Goal: Navigation & Orientation: Understand site structure

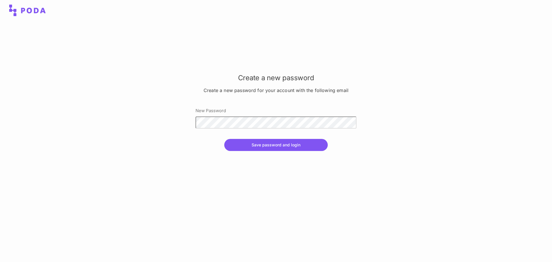
click at [195, 116] on div at bounding box center [195, 116] width 0 height 0
click at [276, 143] on button "Save password and login" at bounding box center [275, 145] width 103 height 12
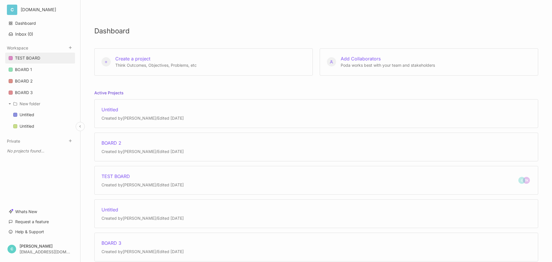
click at [29, 57] on div "TEST BOARD" at bounding box center [27, 58] width 25 height 7
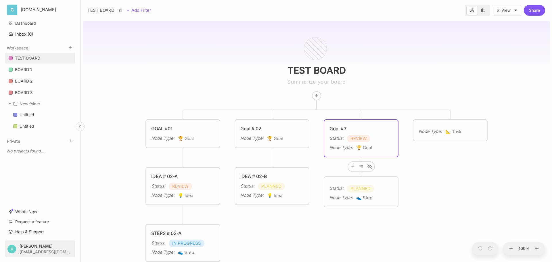
click at [35, 249] on html "C [DOMAIN_NAME] Dashboard Inbox ( 0 ) Workspace TEST BOARD BOARD 1 BOARD 2 BOAR…" at bounding box center [276, 131] width 552 height 262
click at [33, 222] on div "Account Settings" at bounding box center [40, 223] width 71 height 9
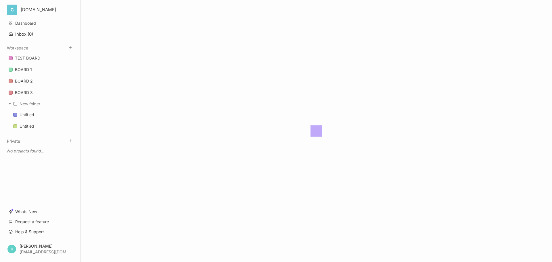
select select "light"
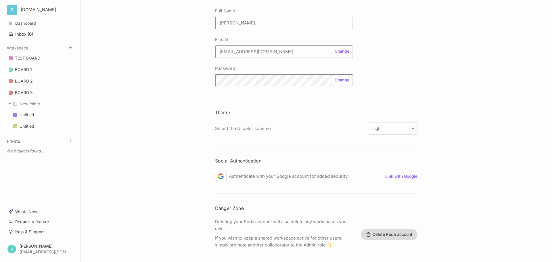
scroll to position [92, 0]
click at [26, 72] on div "BOARD 1" at bounding box center [23, 69] width 17 height 7
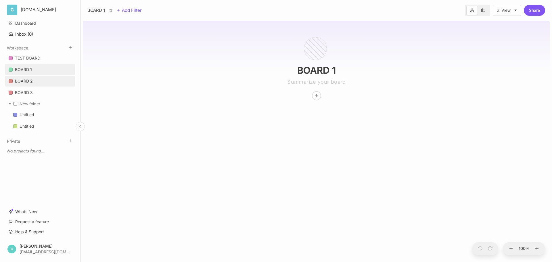
click at [28, 82] on div "BOARD 2" at bounding box center [24, 81] width 18 height 7
click at [31, 93] on div "BOARD 3" at bounding box center [24, 92] width 18 height 7
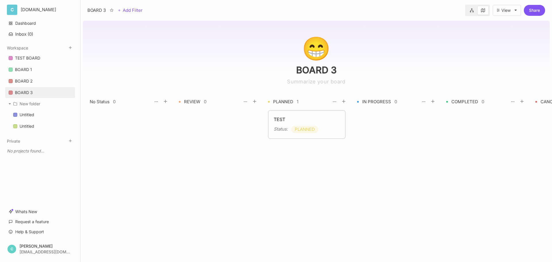
click at [318, 48] on div "😁" at bounding box center [316, 47] width 29 height 21
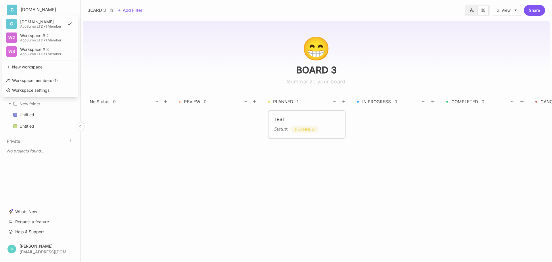
click at [40, 9] on html "C [DOMAIN_NAME] C [DOMAIN_NAME] AppSumo LTD • 1 Member W2 Workspace # 2 AppSumo…" at bounding box center [276, 131] width 552 height 262
click at [44, 36] on div "Workspace # 2" at bounding box center [41, 35] width 43 height 5
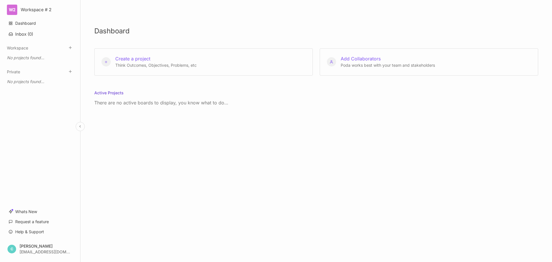
click at [33, 11] on html "W2 Workspace # 2 Dashboard Inbox ( 0 ) Workspace To pick up a draggable item, p…" at bounding box center [276, 131] width 552 height 262
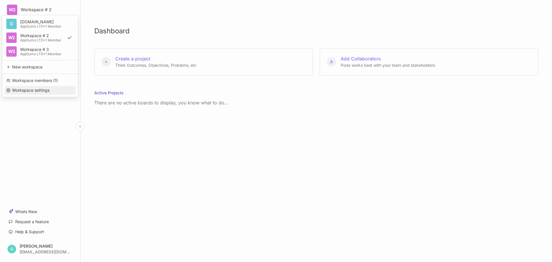
click at [40, 89] on div "Workspace settings" at bounding box center [40, 90] width 71 height 9
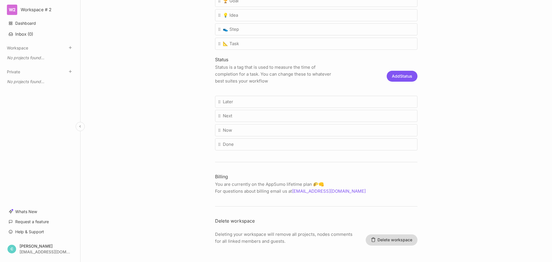
scroll to position [180, 0]
click at [31, 23] on link "Dashboard" at bounding box center [40, 23] width 70 height 11
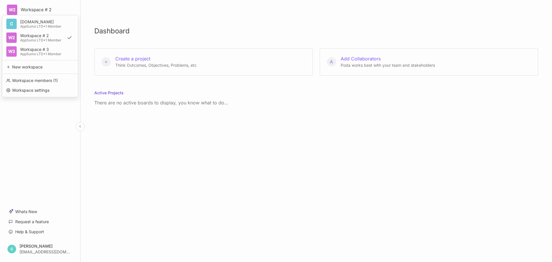
click at [42, 9] on html "W2 Workspace # 2 C [DOMAIN_NAME] AppSumo LTD • 1 Member W2 Workspace # 2 AppSum…" at bounding box center [276, 131] width 552 height 262
click at [43, 22] on div "[DOMAIN_NAME]" at bounding box center [41, 22] width 43 height 5
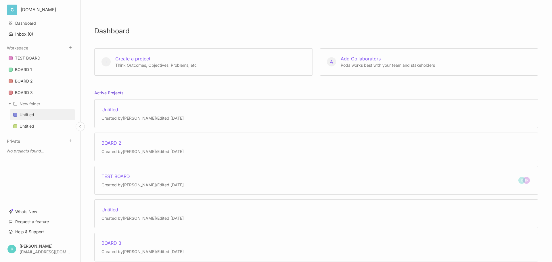
click at [36, 116] on link "Untitled" at bounding box center [42, 114] width 65 height 11
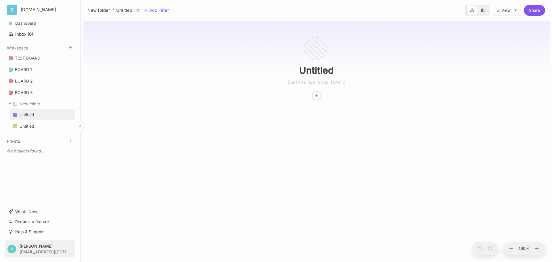
click at [33, 249] on html "C [DOMAIN_NAME] Dashboard Inbox ( 0 ) Workspace TEST BOARD BOARD 1 BOARD 2 BOAR…" at bounding box center [276, 131] width 552 height 262
click at [36, 225] on div "Account Settings" at bounding box center [40, 223] width 71 height 9
select select "light"
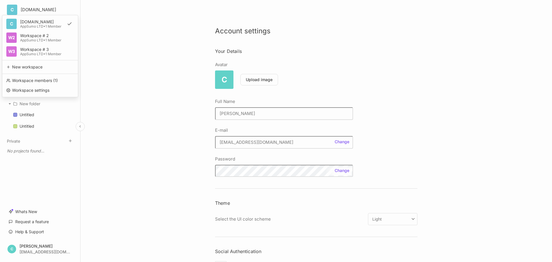
click at [26, 10] on html "C [DOMAIN_NAME] C [DOMAIN_NAME] AppSumo LTD • 1 Member W2 Workspace # 2 AppSumo…" at bounding box center [276, 131] width 552 height 262
click at [37, 80] on div "Workspace members ( 1 )" at bounding box center [40, 80] width 71 height 9
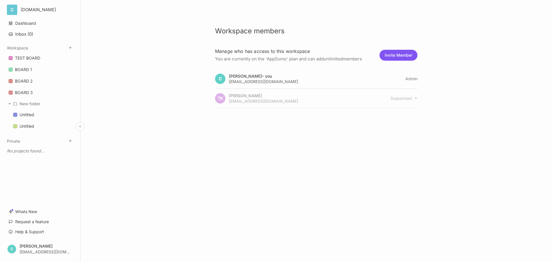
drag, startPoint x: 222, startPoint y: 59, endPoint x: 363, endPoint y: 57, distance: 140.8
click at [362, 57] on span "You are currently on the ' AppSumo ' plan and can add unlimited members" at bounding box center [288, 58] width 147 height 5
click at [509, 50] on div "Workspace members [PERSON_NAME] who has access to this workspace You are curren…" at bounding box center [315, 131] width 471 height 262
click at [33, 213] on link "Whats New" at bounding box center [40, 211] width 70 height 11
click at [177, 162] on div "Workspace members [PERSON_NAME] who has access to this workspace You are curren…" at bounding box center [315, 131] width 471 height 262
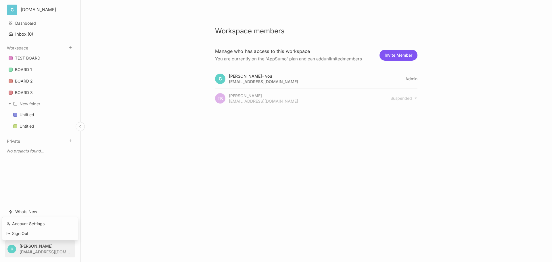
click at [45, 249] on html "C [DOMAIN_NAME] Dashboard Inbox ( 0 ) Workspace TEST BOARD BOARD 1 BOARD 2 BOAR…" at bounding box center [276, 131] width 552 height 262
click at [30, 234] on div "Sign Out" at bounding box center [40, 233] width 71 height 9
